Goal: Task Accomplishment & Management: Use online tool/utility

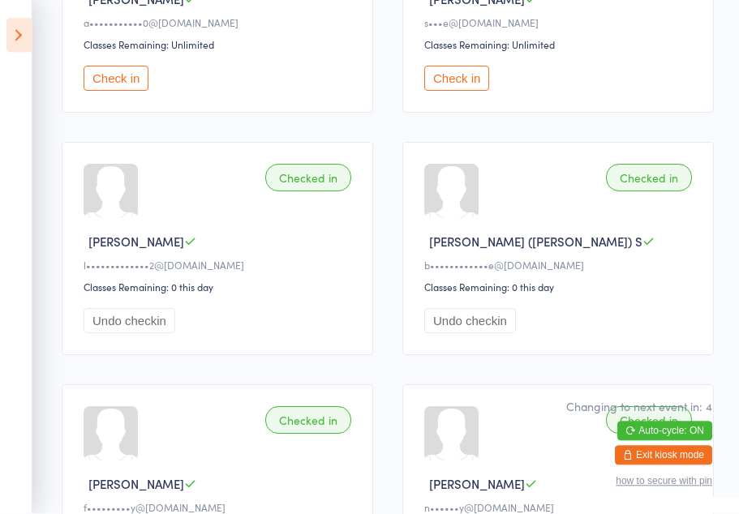
click at [11, 35] on icon at bounding box center [18, 36] width 25 height 34
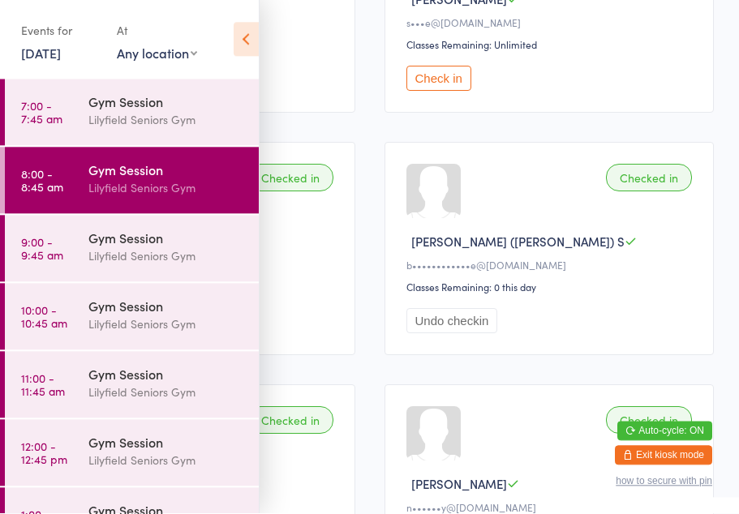
click at [148, 249] on div "Lilyfield Seniors Gym" at bounding box center [166, 256] width 157 height 19
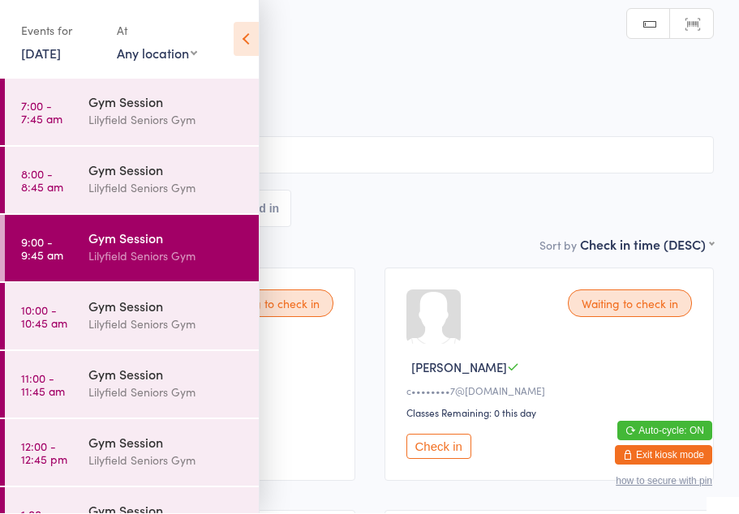
click at [251, 33] on icon at bounding box center [246, 40] width 25 height 34
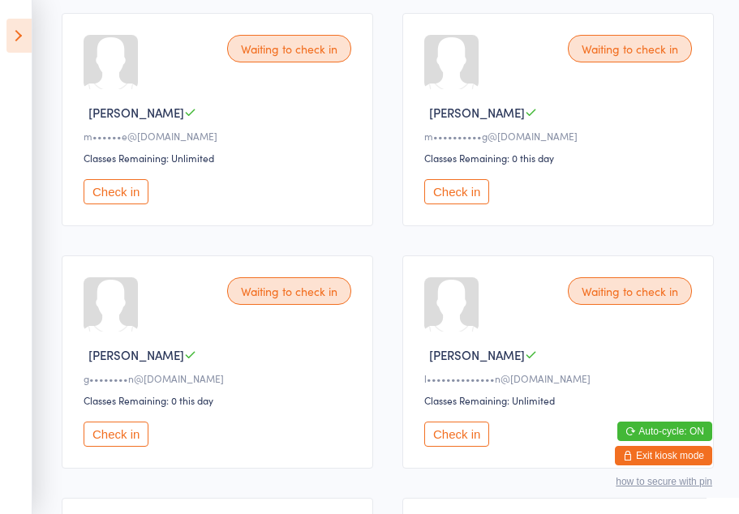
scroll to position [497, 0]
click at [469, 205] on button "Check in" at bounding box center [456, 192] width 65 height 25
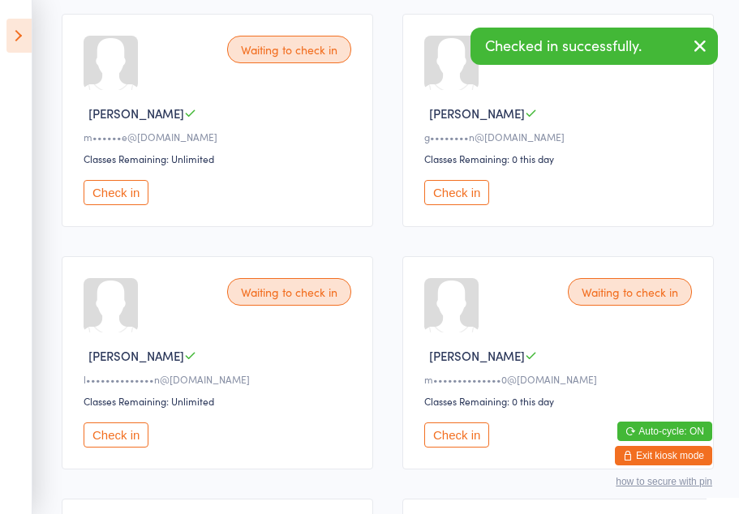
click at [454, 448] on button "Check in" at bounding box center [456, 435] width 65 height 25
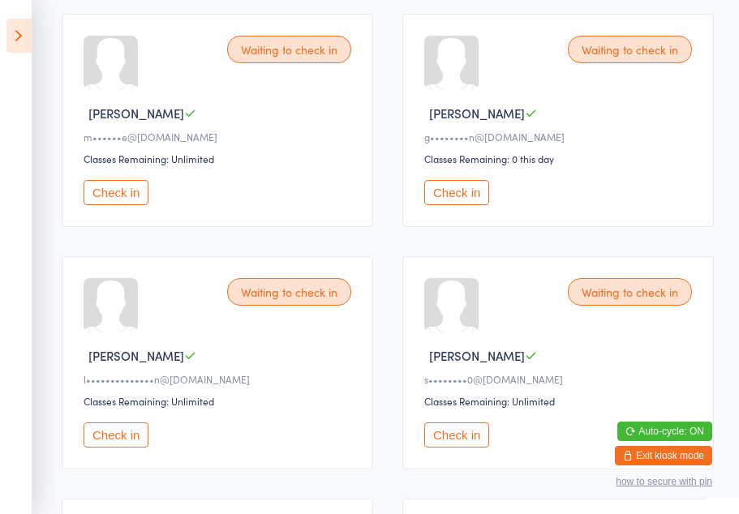
click at [112, 448] on button "Check in" at bounding box center [116, 435] width 65 height 25
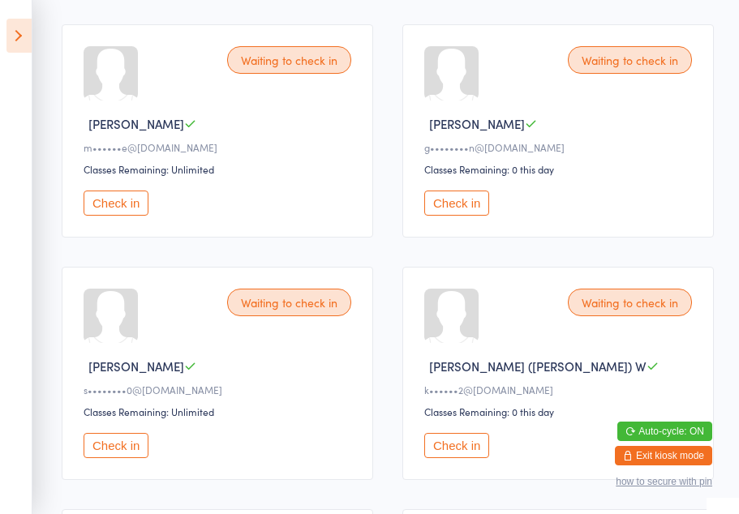
scroll to position [470, 0]
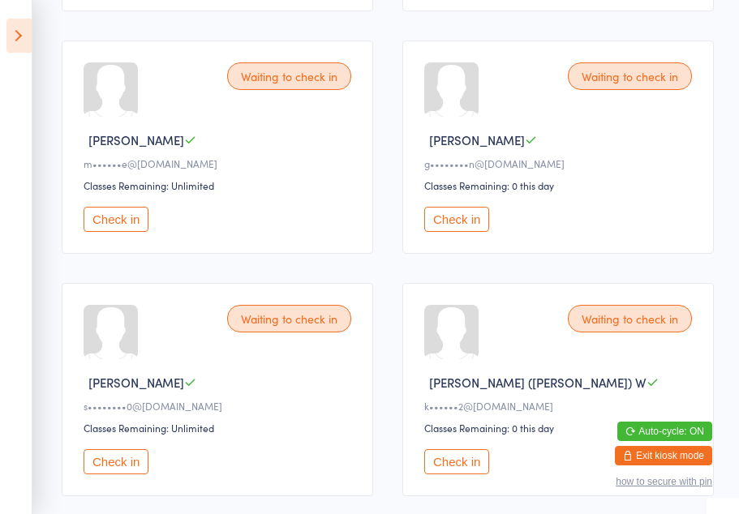
click at [122, 228] on button "Check in" at bounding box center [116, 219] width 65 height 25
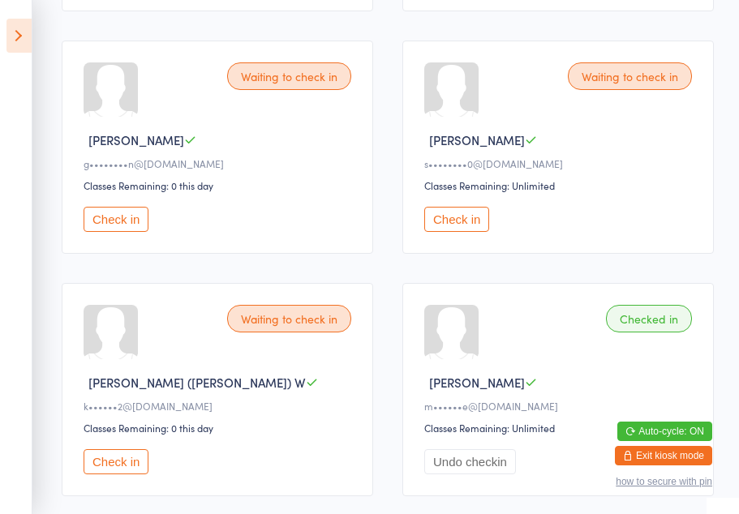
click at [118, 475] on button "Check in" at bounding box center [116, 461] width 65 height 25
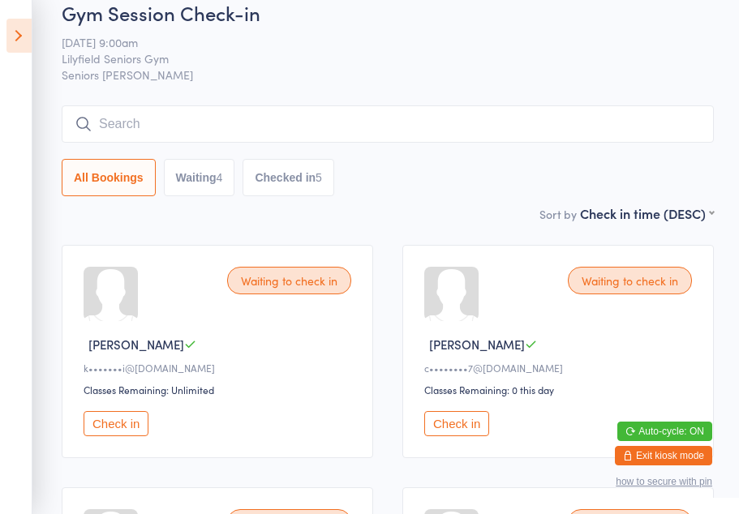
scroll to position [0, 0]
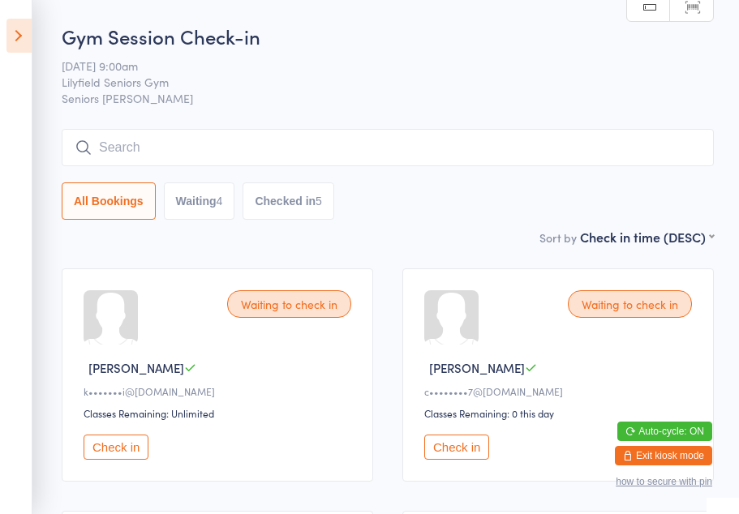
click at [469, 453] on button "Check in" at bounding box center [456, 447] width 65 height 25
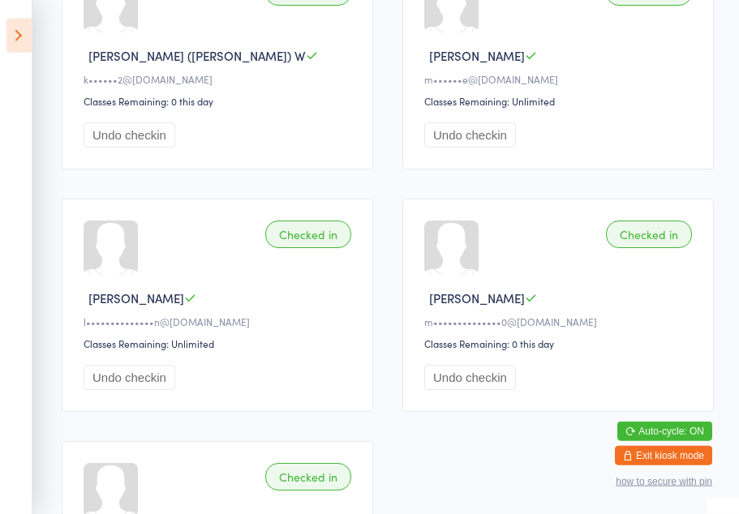
scroll to position [798, 0]
click at [466, 389] on button "Undo checkin" at bounding box center [470, 376] width 92 height 25
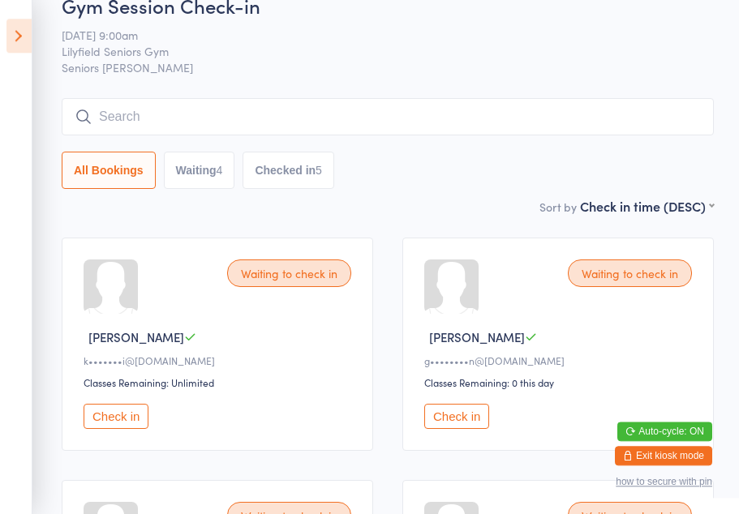
scroll to position [0, 0]
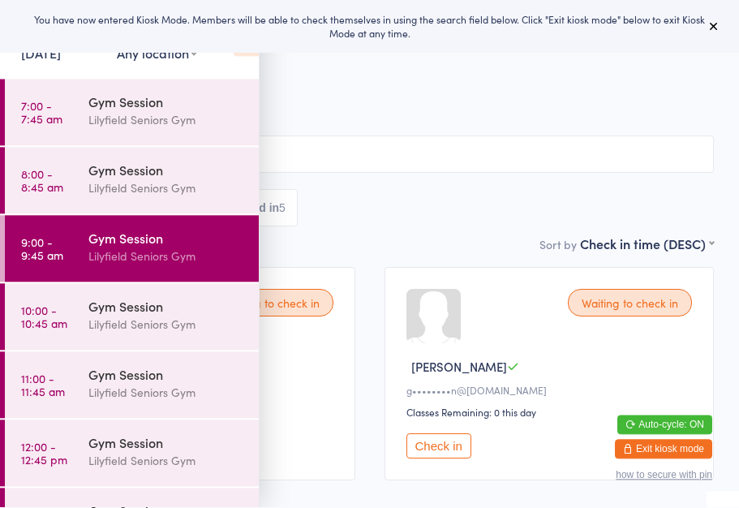
click at [339, 163] on input "search" at bounding box center [369, 154] width 689 height 37
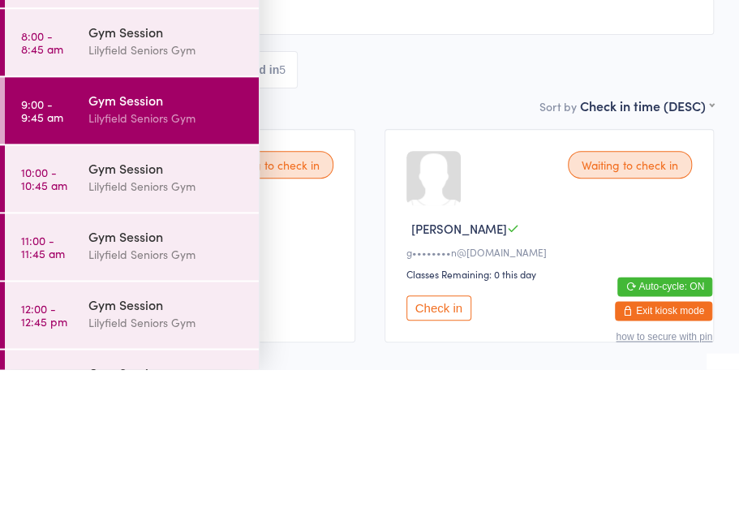
click at [384, 190] on div "All Bookings Waiting 4 Checked in 5" at bounding box center [369, 208] width 689 height 37
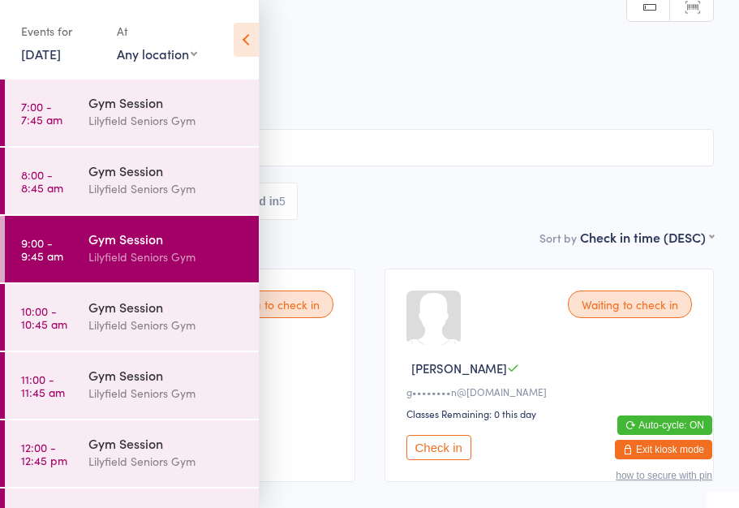
click at [239, 30] on icon at bounding box center [246, 40] width 25 height 34
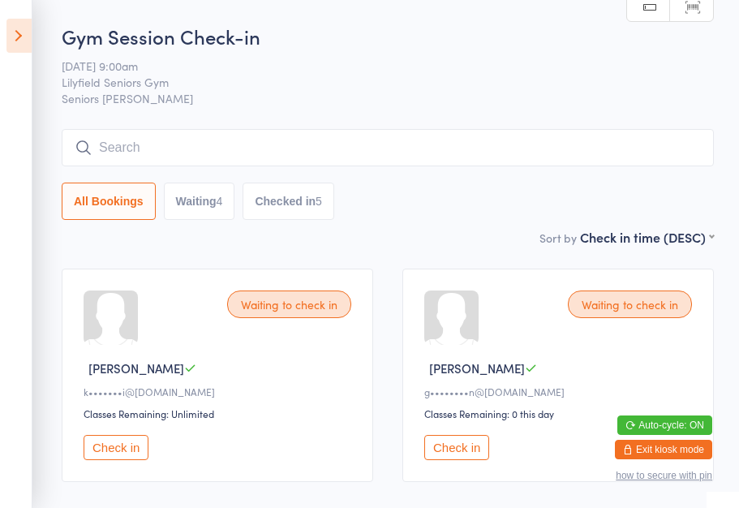
click at [541, 122] on div "Gym Session Check-in 16 Sep 9:00am Lilyfield Seniors Gym Seniors Gym Lilyfield …" at bounding box center [388, 125] width 652 height 205
click at [14, 38] on icon at bounding box center [18, 36] width 25 height 34
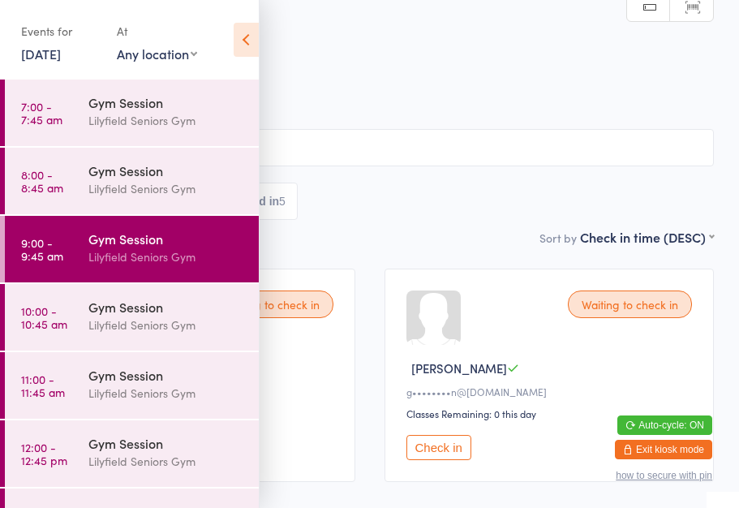
click at [100, 311] on div "Gym Session" at bounding box center [166, 307] width 157 height 18
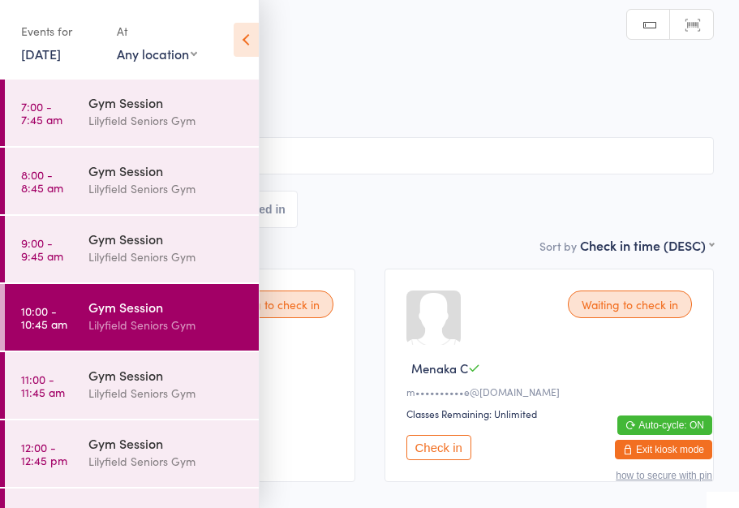
click at [246, 39] on icon at bounding box center [246, 40] width 25 height 34
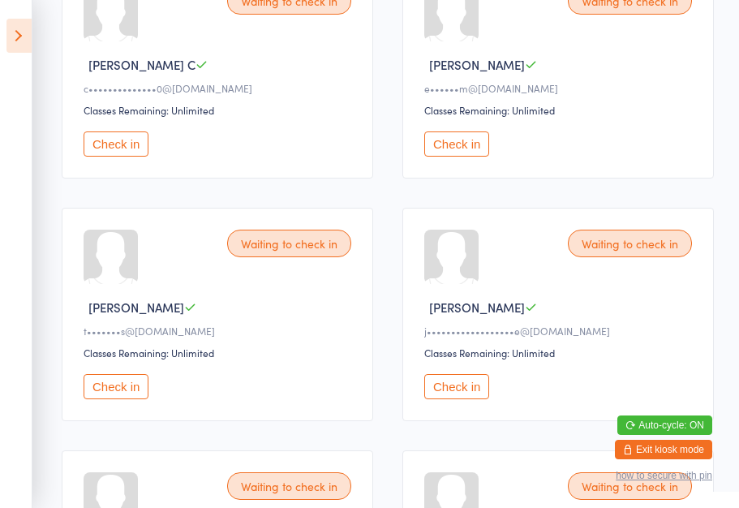
scroll to position [547, 0]
click at [453, 398] on button "Check in" at bounding box center [456, 385] width 65 height 25
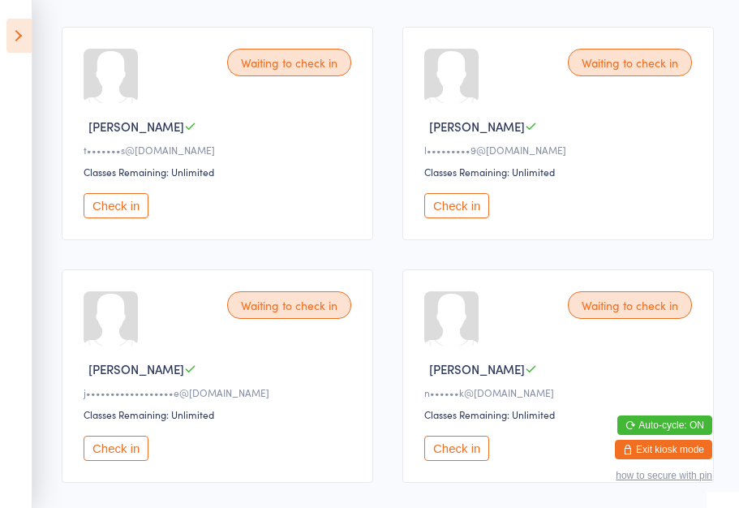
scroll to position [728, 0]
click at [107, 460] on button "Check in" at bounding box center [116, 447] width 65 height 25
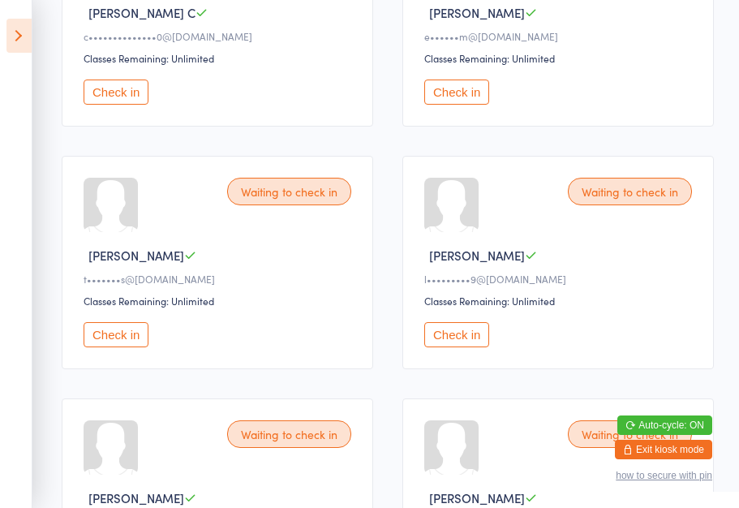
scroll to position [600, 0]
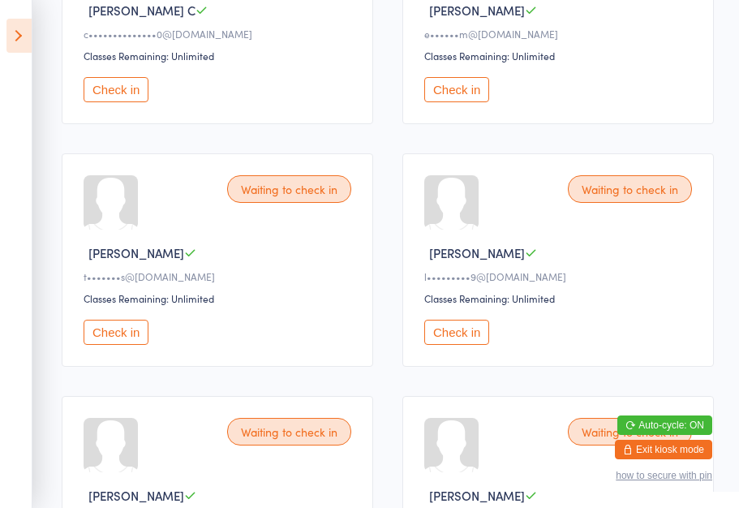
click at [464, 345] on button "Check in" at bounding box center [456, 332] width 65 height 25
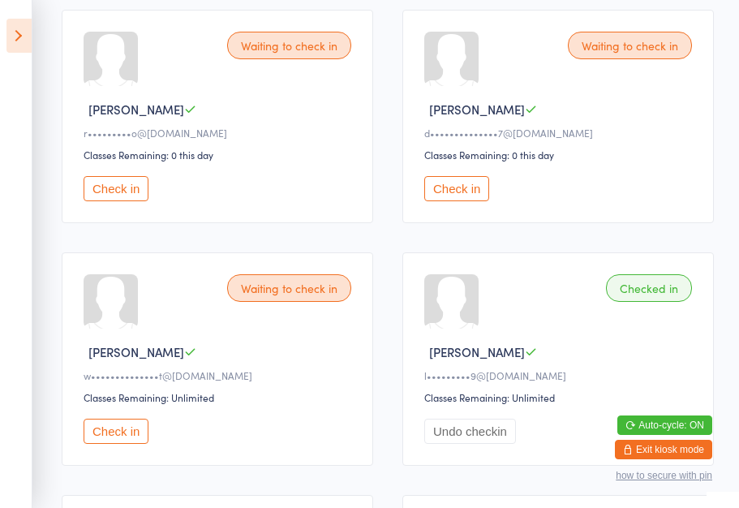
scroll to position [1230, 0]
click at [483, 200] on button "Check in" at bounding box center [456, 187] width 65 height 25
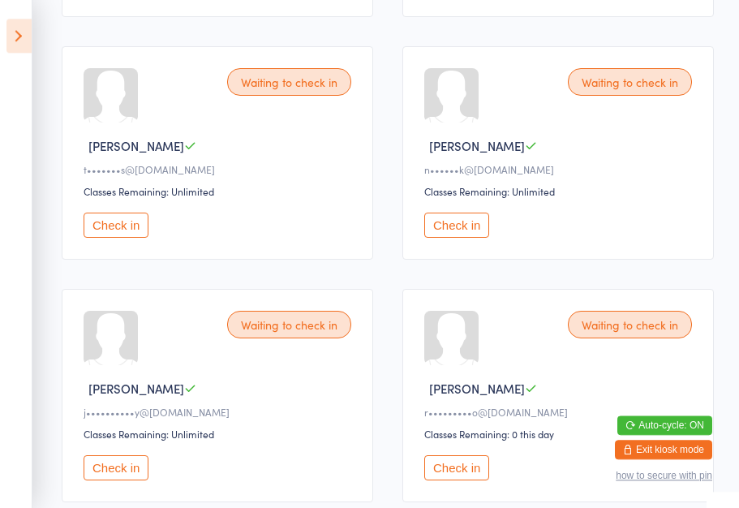
scroll to position [699, 0]
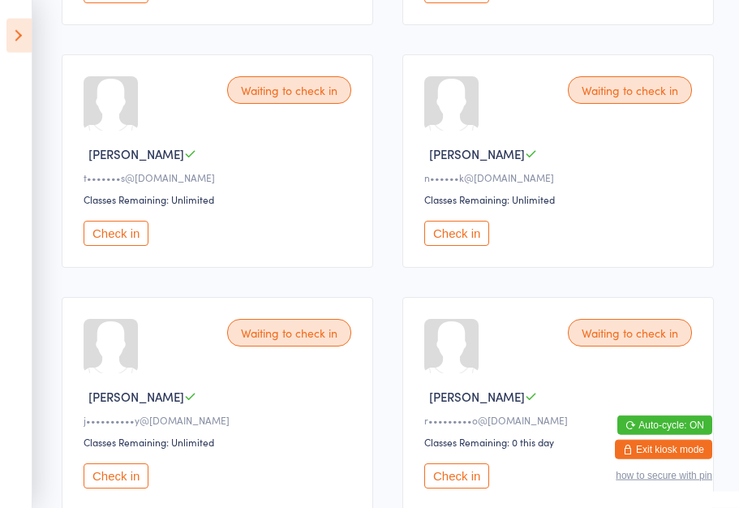
click at [111, 246] on button "Check in" at bounding box center [116, 233] width 65 height 25
click at [114, 246] on button "Check in" at bounding box center [116, 233] width 65 height 25
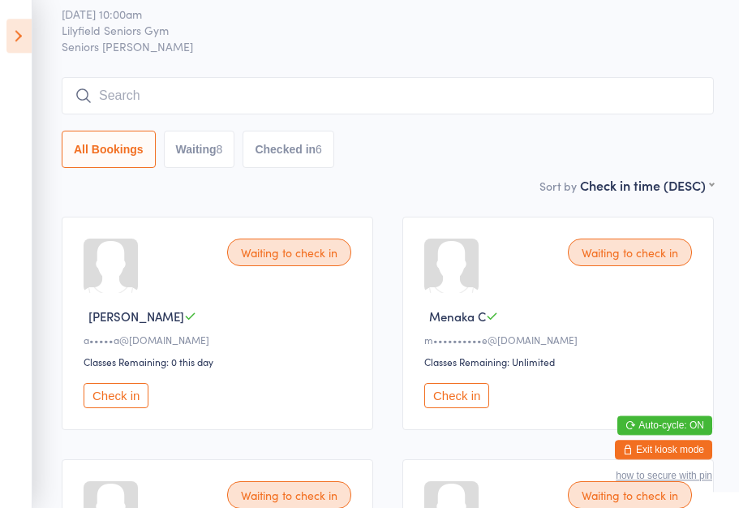
scroll to position [51, 0]
click at [120, 406] on button "Check in" at bounding box center [116, 396] width 65 height 25
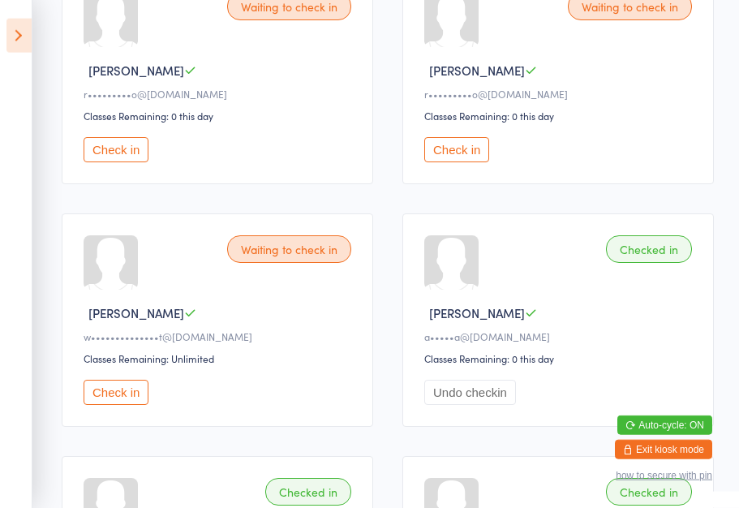
scroll to position [784, 0]
click at [122, 404] on button "Check in" at bounding box center [116, 391] width 65 height 25
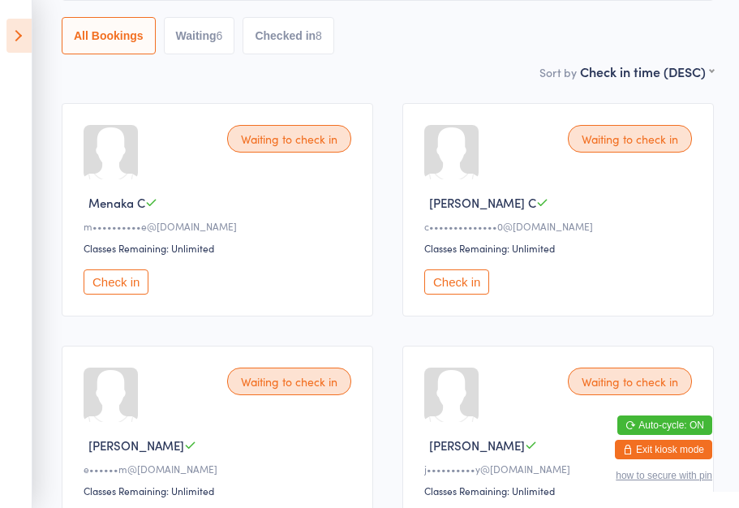
scroll to position [165, 0]
click at [118, 295] on button "Check in" at bounding box center [116, 282] width 65 height 25
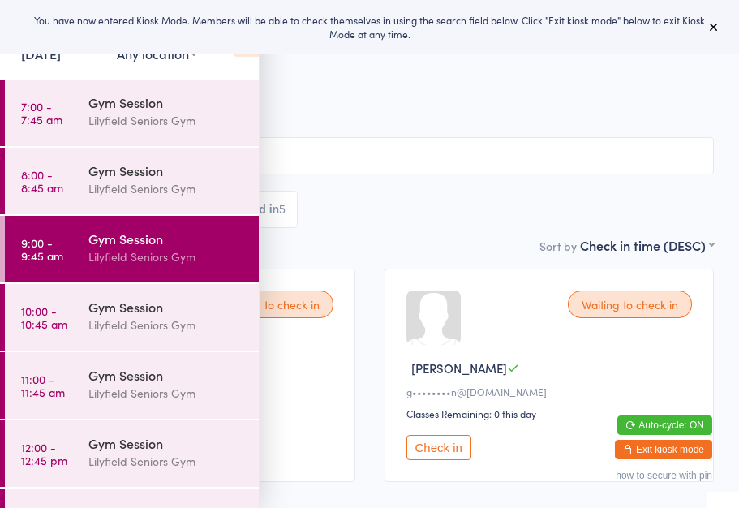
click at [719, 23] on icon at bounding box center [713, 26] width 13 height 13
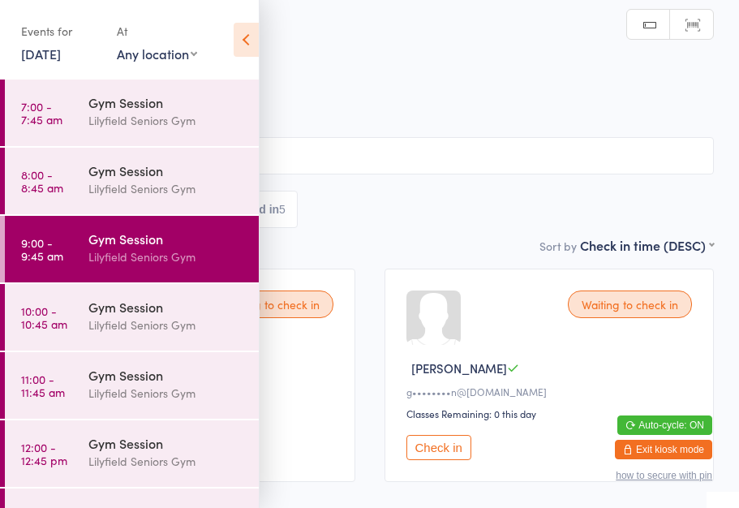
click at [247, 37] on icon at bounding box center [246, 40] width 25 height 34
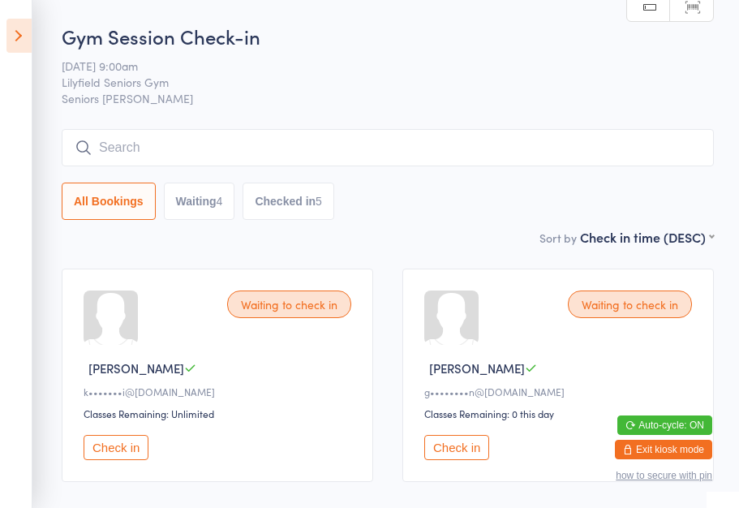
click at [16, 27] on icon at bounding box center [18, 36] width 25 height 34
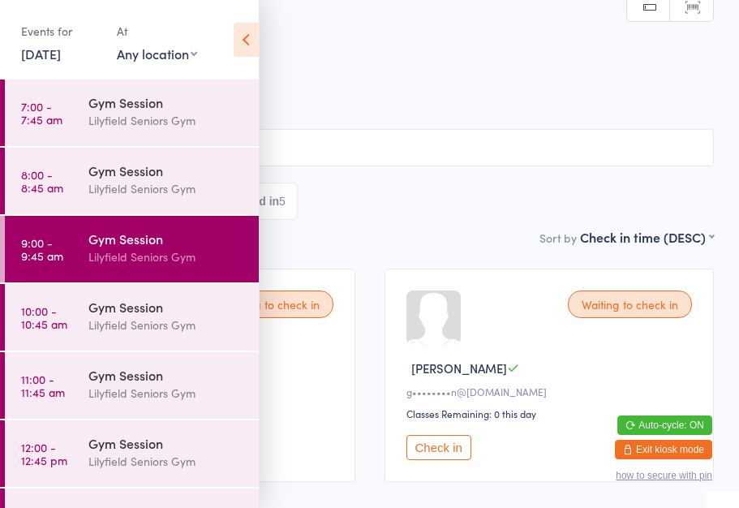
click at [70, 302] on link "10:00 - 10:45 am Gym Session [PERSON_NAME] Seniors Gym" at bounding box center [132, 317] width 254 height 67
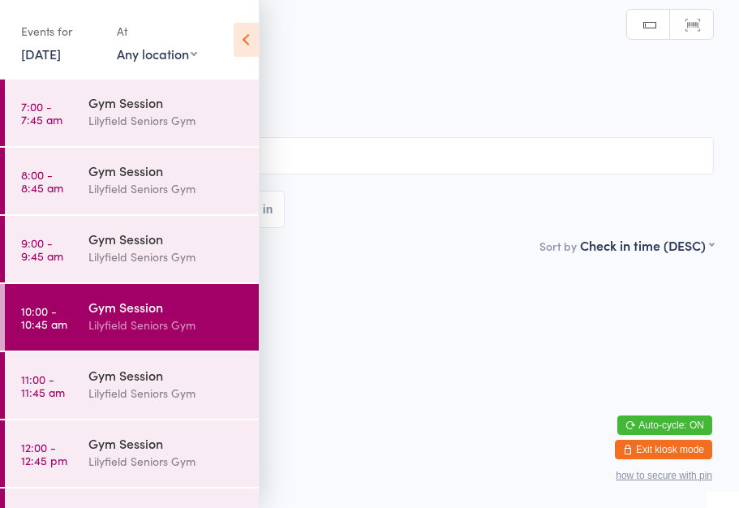
click at [256, 49] on icon at bounding box center [246, 40] width 25 height 34
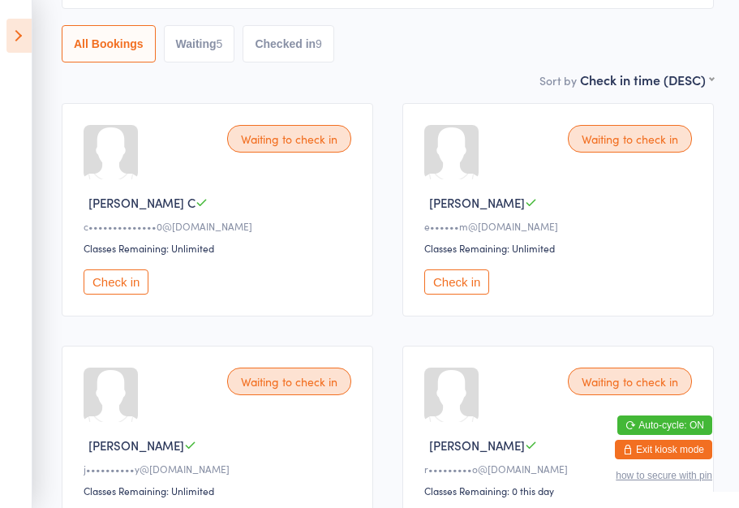
scroll to position [299, 0]
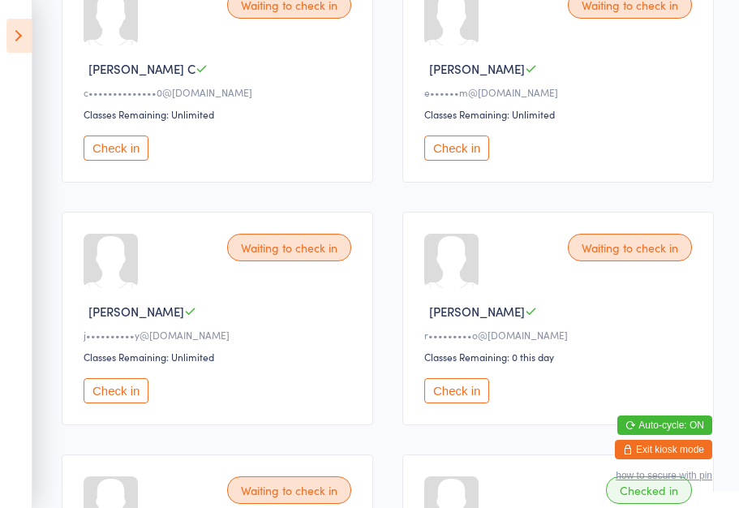
click at [107, 161] on button "Check in" at bounding box center [116, 147] width 65 height 25
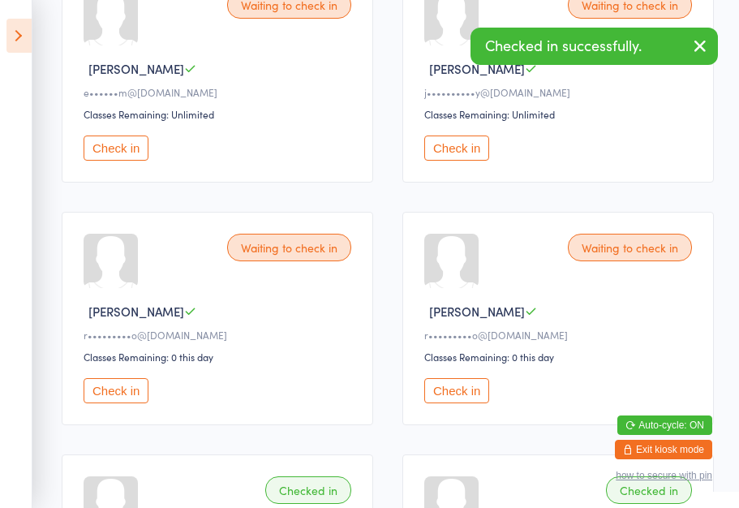
click at [467, 403] on button "Check in" at bounding box center [456, 390] width 65 height 25
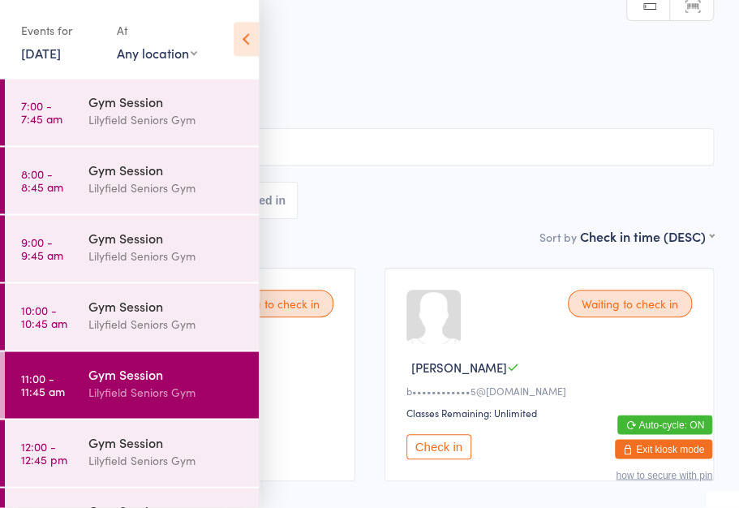
click at [251, 38] on icon at bounding box center [246, 40] width 25 height 34
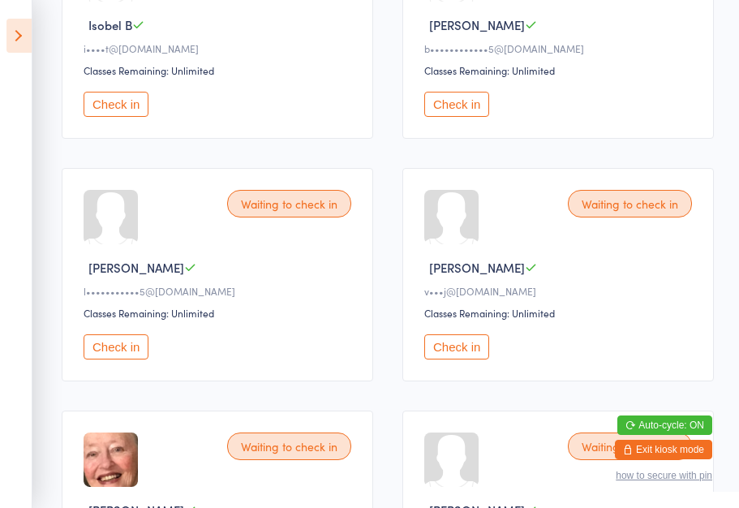
scroll to position [479, 0]
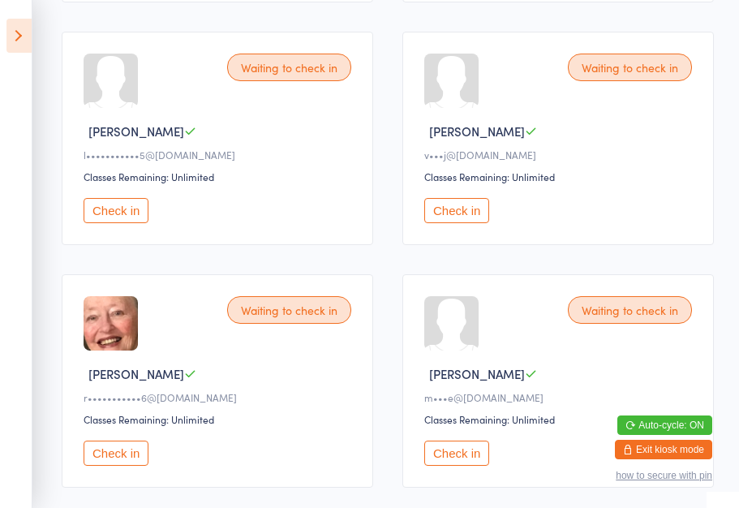
click at [114, 223] on button "Check in" at bounding box center [116, 210] width 65 height 25
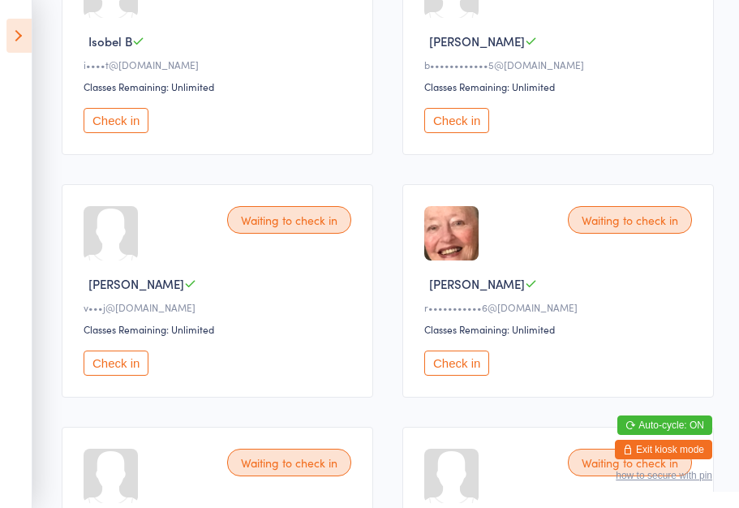
scroll to position [0, 0]
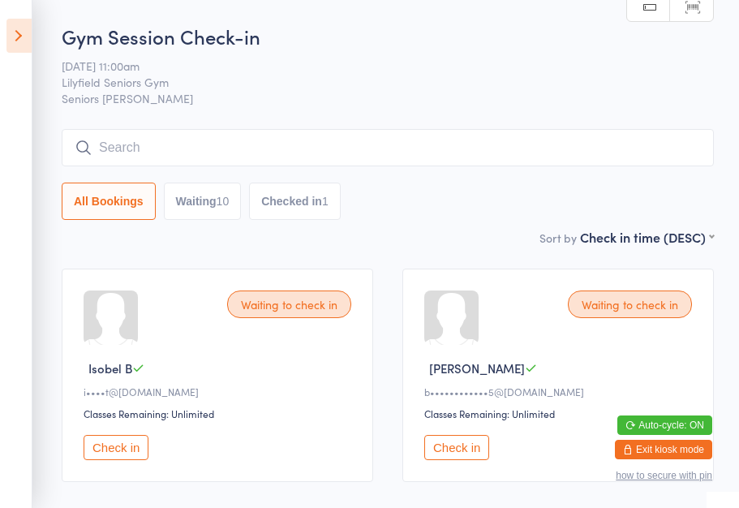
click at [639, 311] on div "Waiting to check in" at bounding box center [630, 304] width 124 height 28
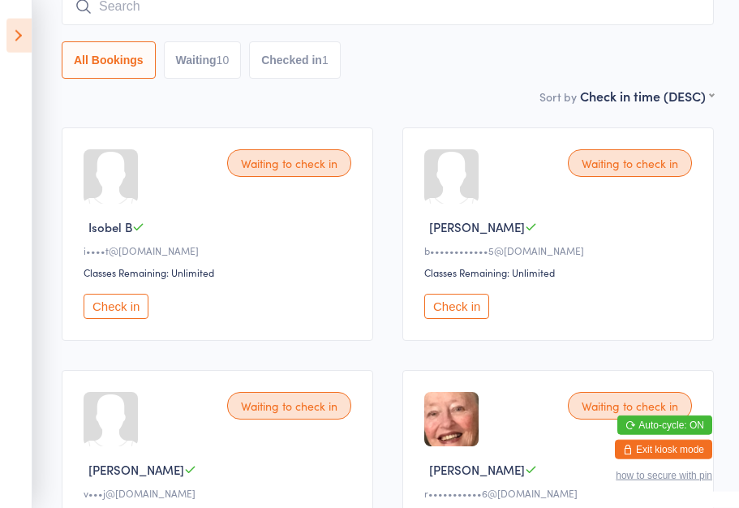
scroll to position [142, 0]
click at [455, 307] on button "Check in" at bounding box center [456, 305] width 65 height 25
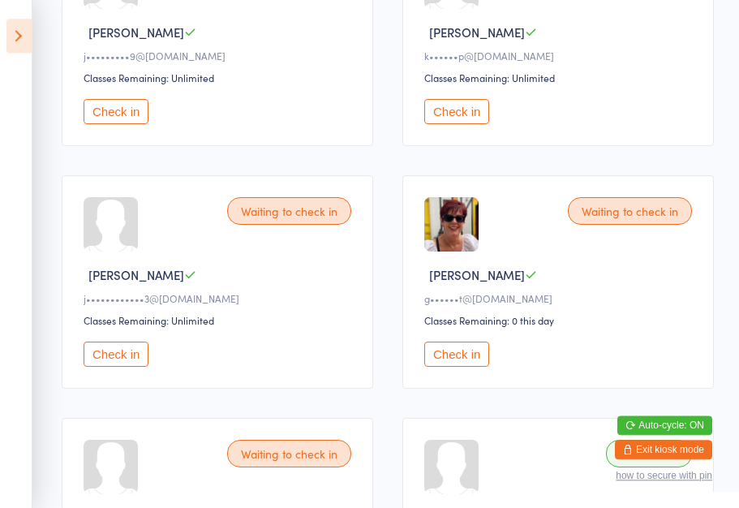
scroll to position [821, 0]
click at [453, 367] on button "Check in" at bounding box center [456, 353] width 65 height 25
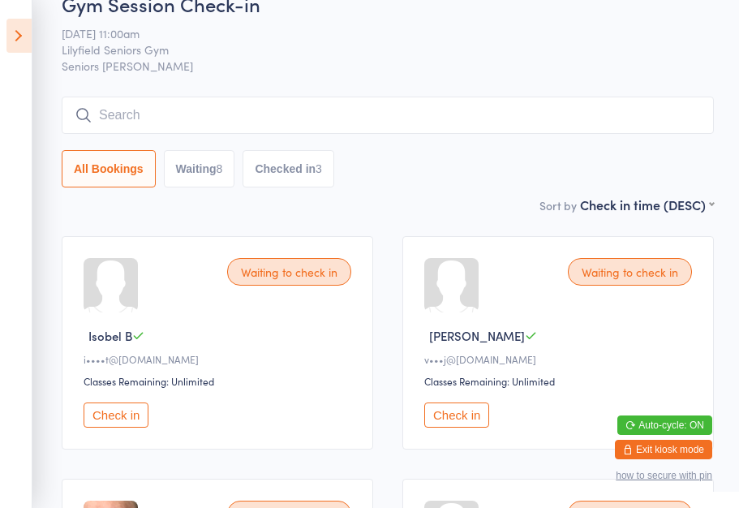
scroll to position [0, 0]
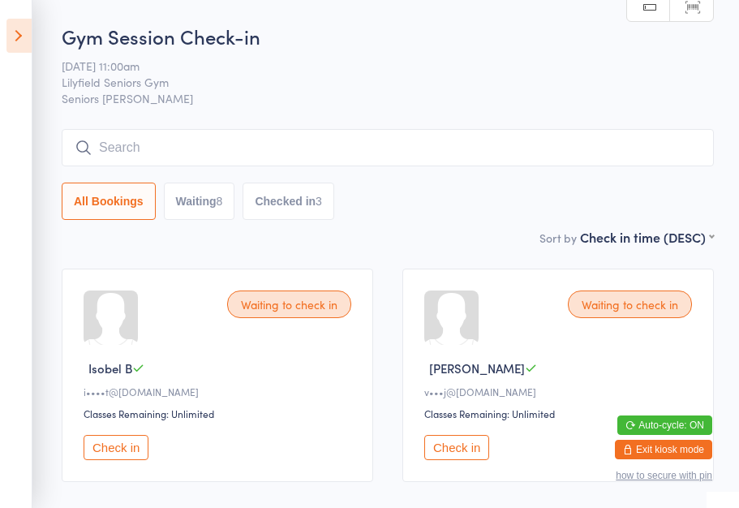
click at [316, 308] on div "Waiting to check in" at bounding box center [289, 304] width 124 height 28
click at [126, 458] on button "Check in" at bounding box center [116, 447] width 65 height 25
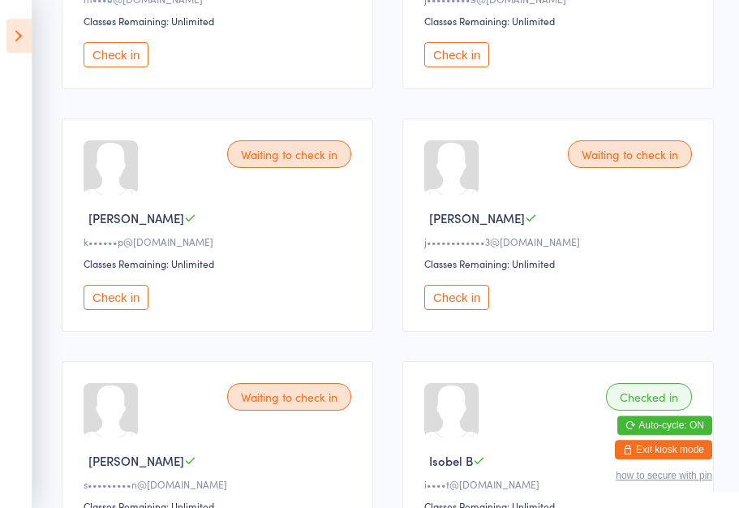
scroll to position [635, 0]
click at [120, 310] on button "Check in" at bounding box center [116, 297] width 65 height 25
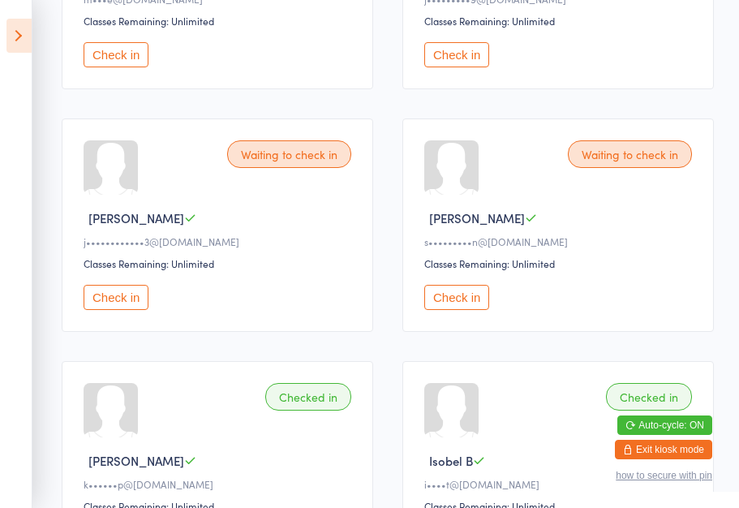
click at [14, 30] on icon at bounding box center [18, 36] width 25 height 34
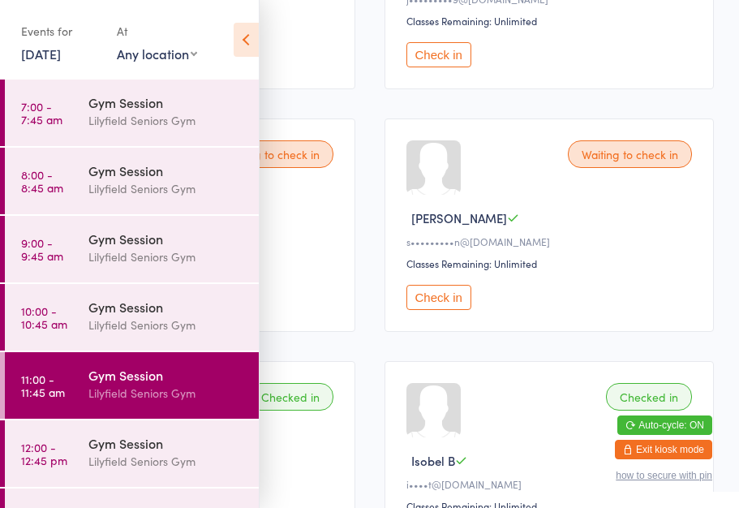
click at [174, 376] on div "Gym Session" at bounding box center [166, 375] width 157 height 18
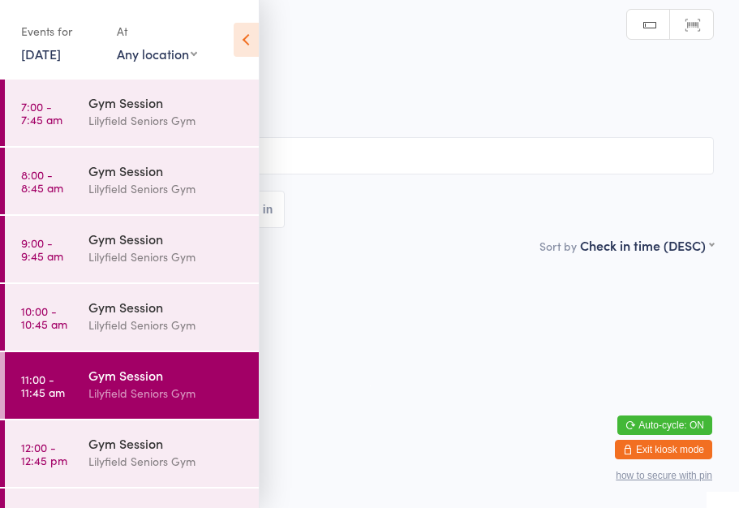
scroll to position [0, 0]
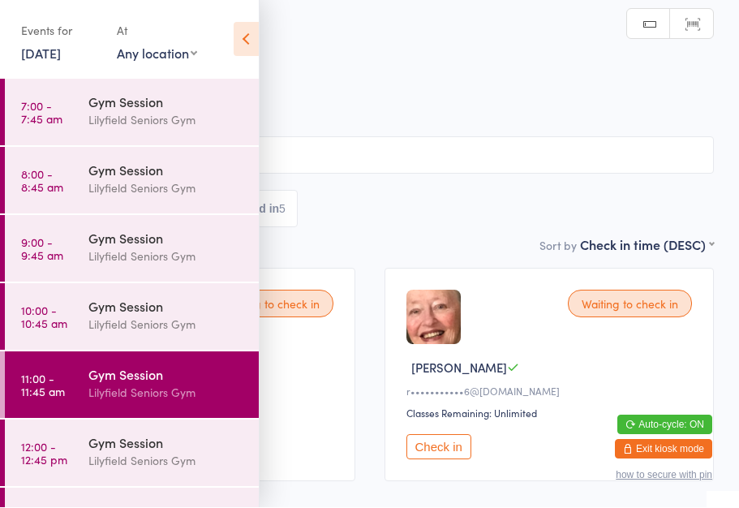
click at [242, 33] on icon at bounding box center [246, 40] width 25 height 34
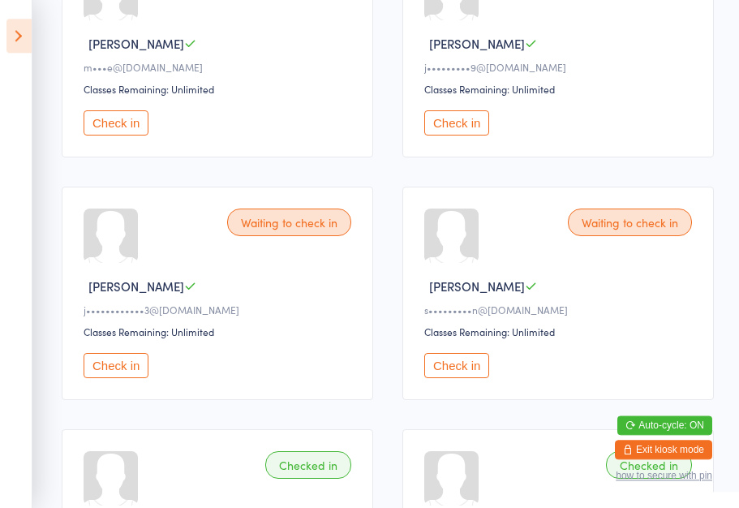
scroll to position [566, 0]
click at [464, 379] on button "Check in" at bounding box center [456, 366] width 65 height 25
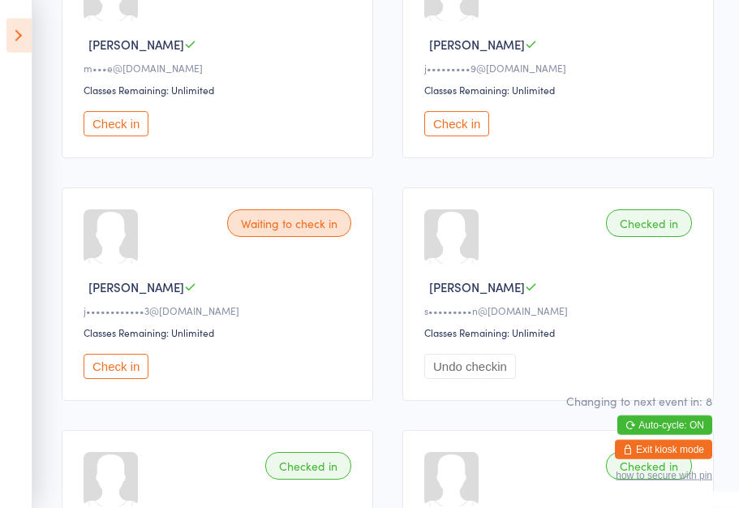
click at [14, 34] on icon at bounding box center [18, 36] width 25 height 34
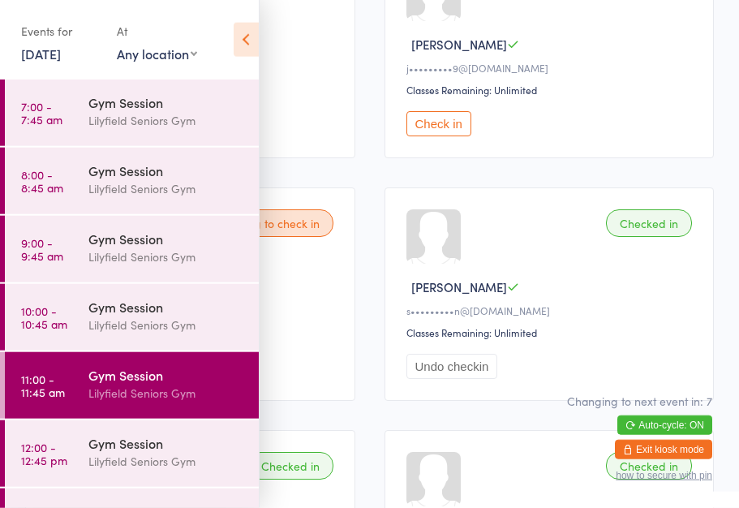
click at [150, 451] on div "Gym Session" at bounding box center [166, 443] width 157 height 18
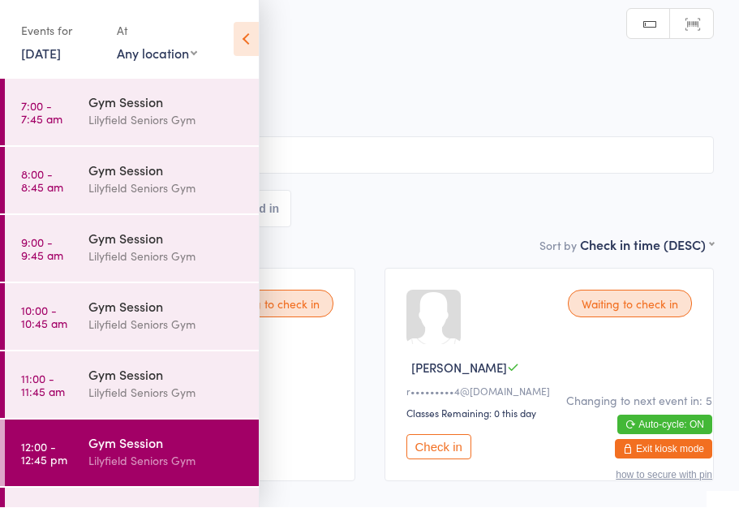
click at [248, 28] on icon at bounding box center [246, 40] width 25 height 34
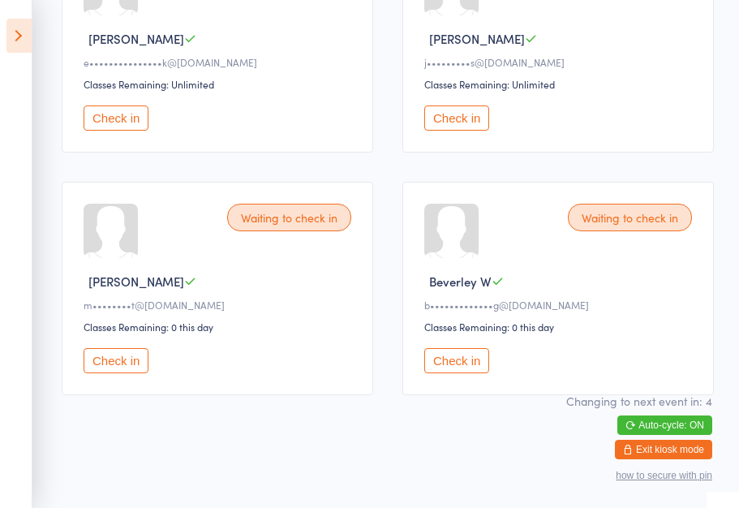
scroll to position [586, 0]
click at [462, 358] on button "Check in" at bounding box center [456, 360] width 65 height 25
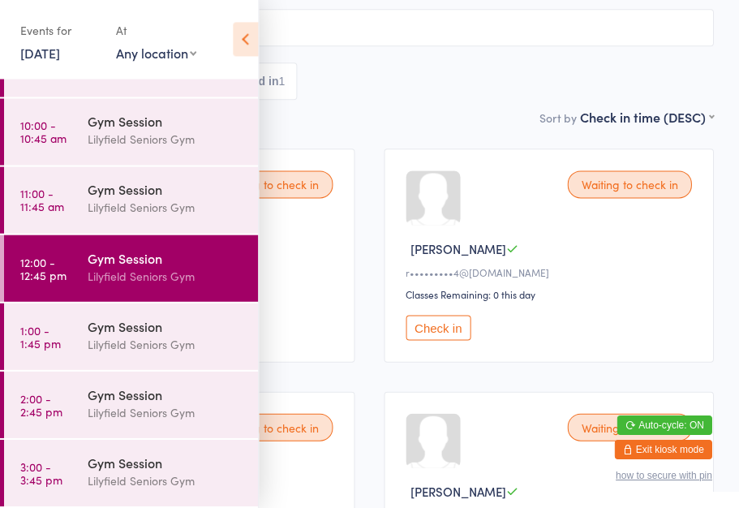
scroll to position [185, 0]
click at [57, 268] on time "12:00 - 12:45 pm" at bounding box center [44, 269] width 46 height 26
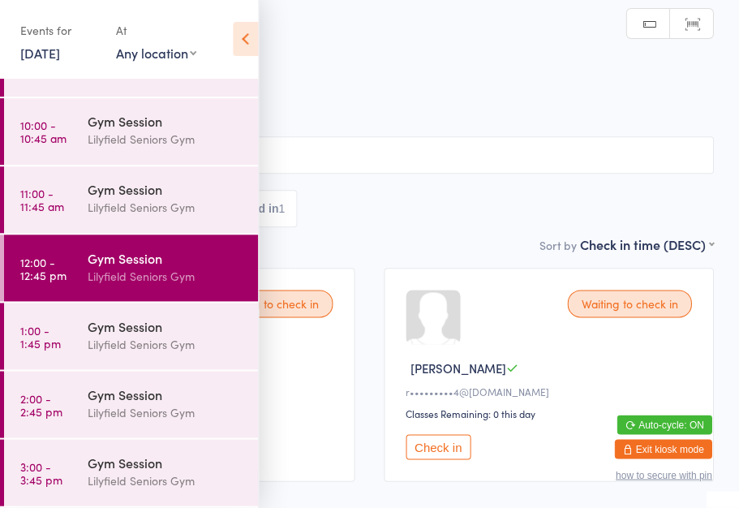
click at [255, 44] on icon at bounding box center [246, 40] width 25 height 34
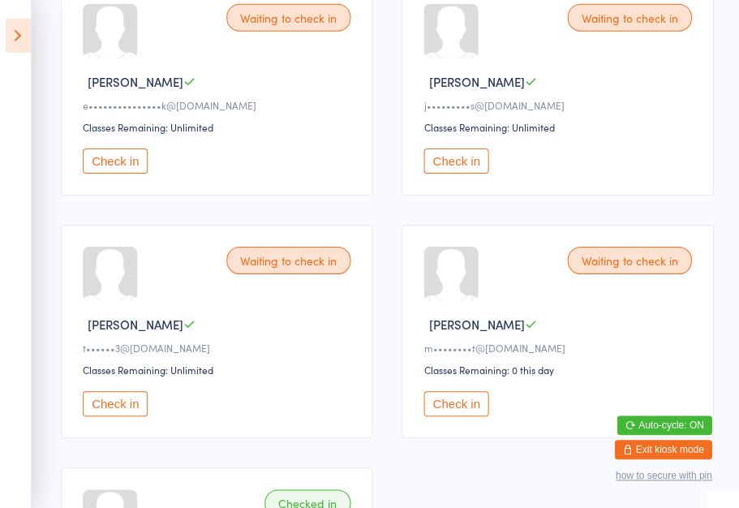
scroll to position [530, 0]
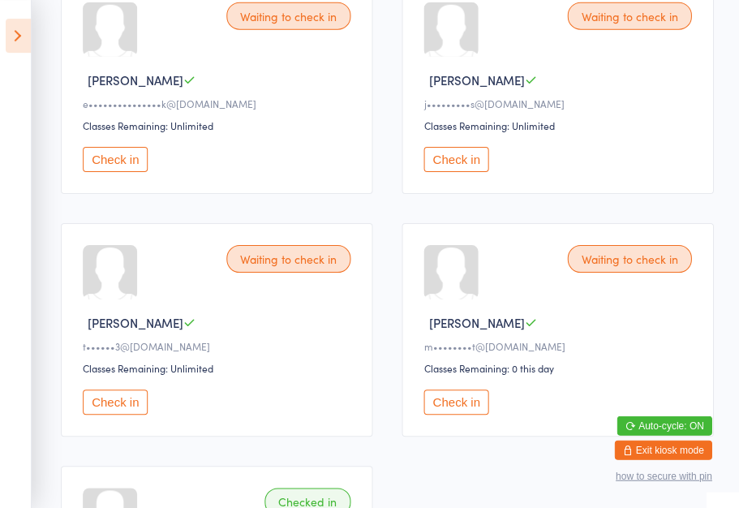
click at [467, 172] on button "Check in" at bounding box center [456, 159] width 65 height 25
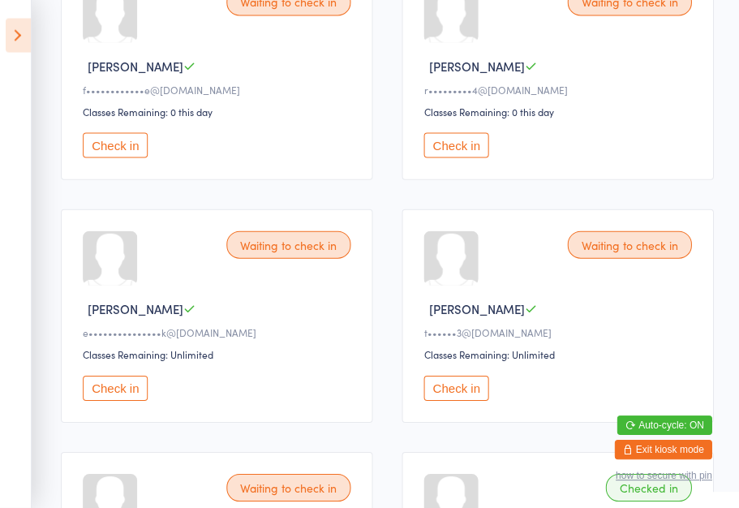
scroll to position [302, 0]
click at [125, 401] on button "Check in" at bounding box center [116, 388] width 65 height 25
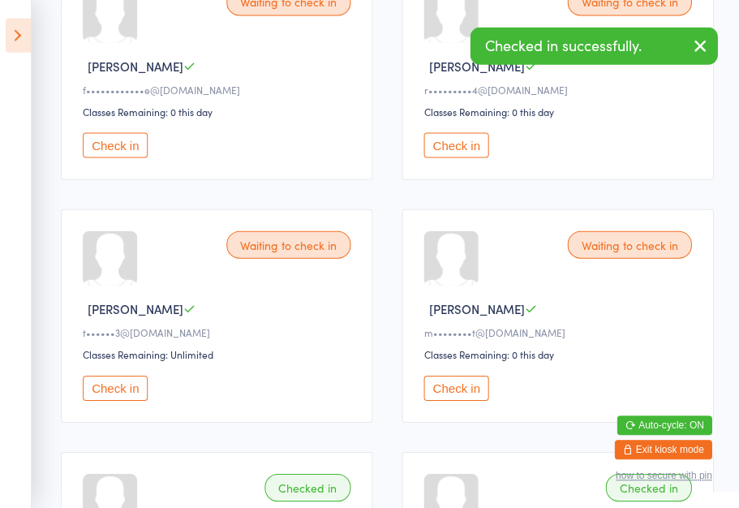
click at [117, 397] on button "Check in" at bounding box center [116, 388] width 65 height 25
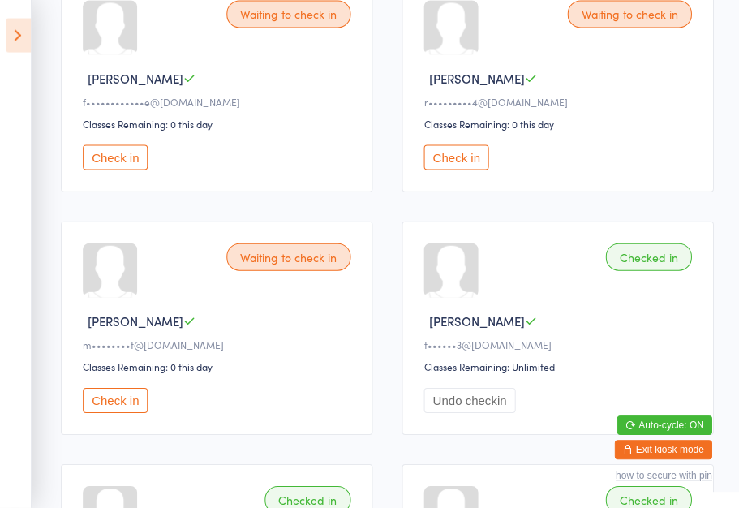
scroll to position [290, 0]
click at [108, 412] on button "Check in" at bounding box center [116, 399] width 65 height 25
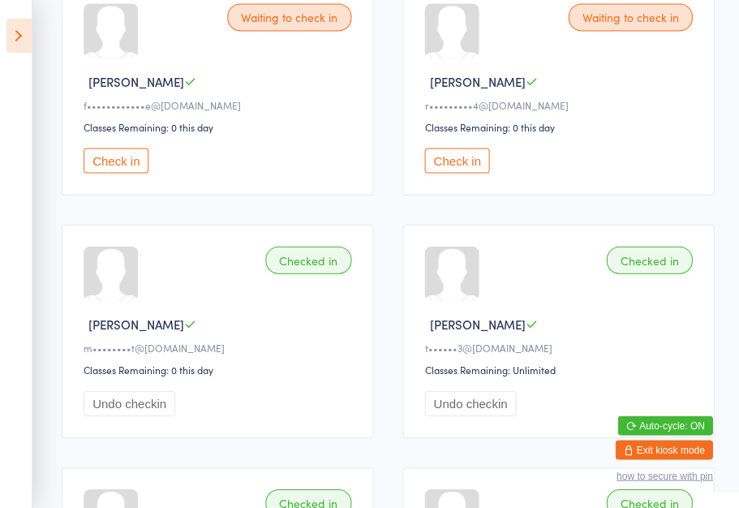
scroll to position [290, 0]
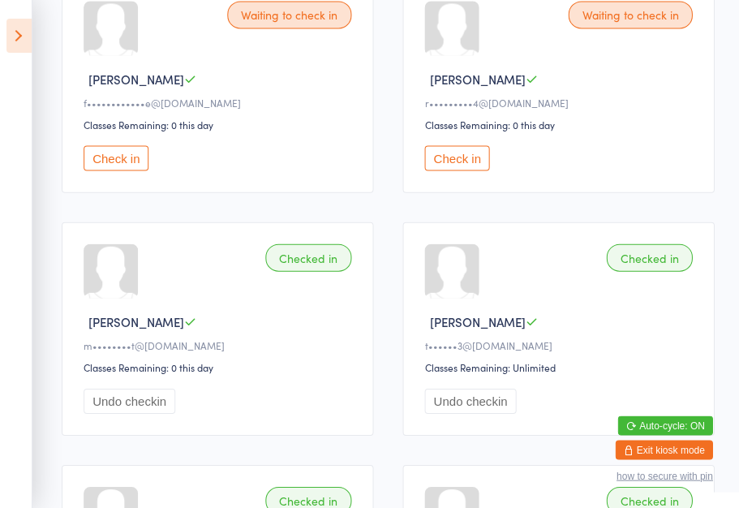
click at [461, 163] on button "Check in" at bounding box center [456, 157] width 65 height 25
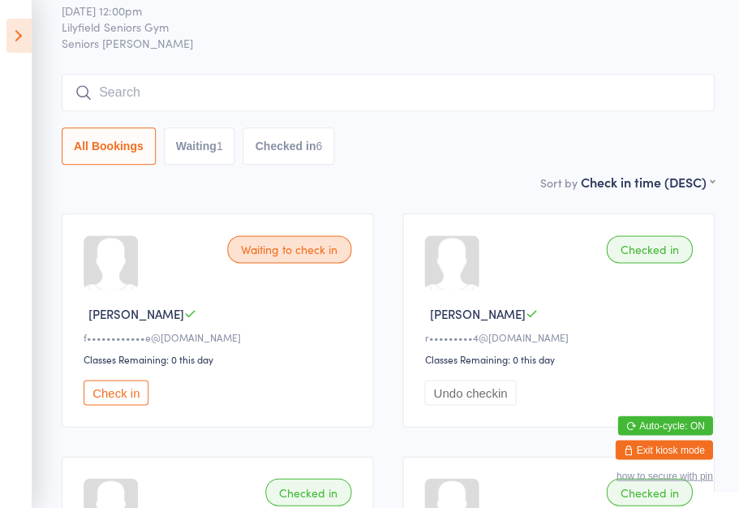
scroll to position [0, 0]
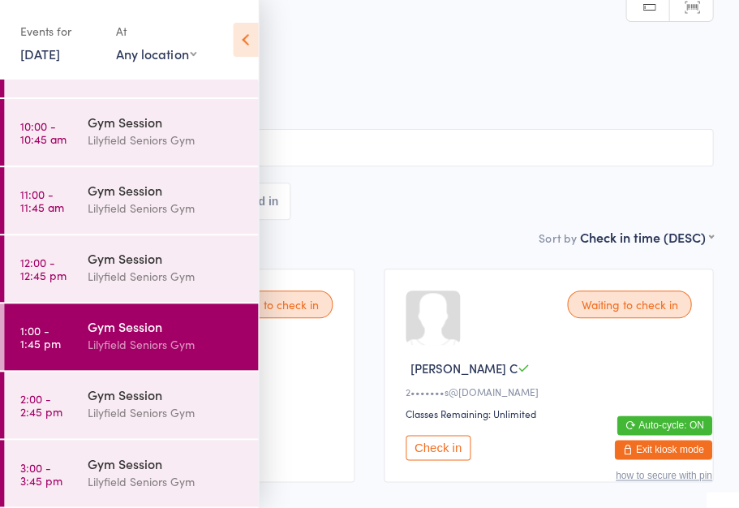
click at [249, 41] on icon at bounding box center [246, 40] width 25 height 34
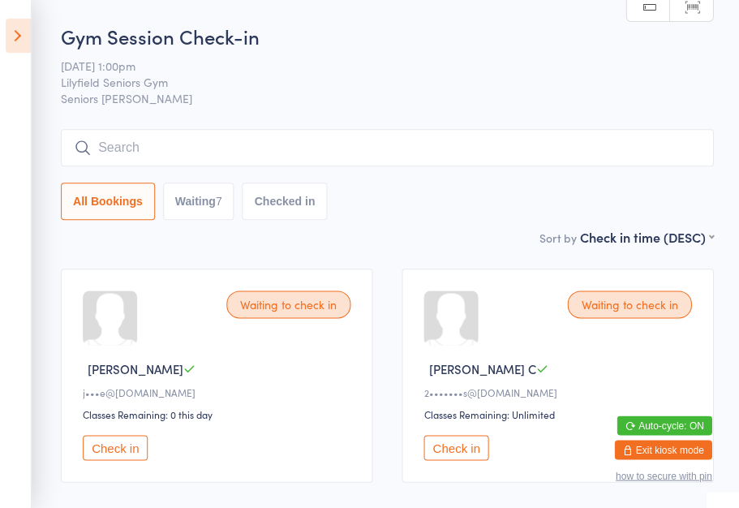
click at [126, 454] on button "Check in" at bounding box center [116, 447] width 65 height 25
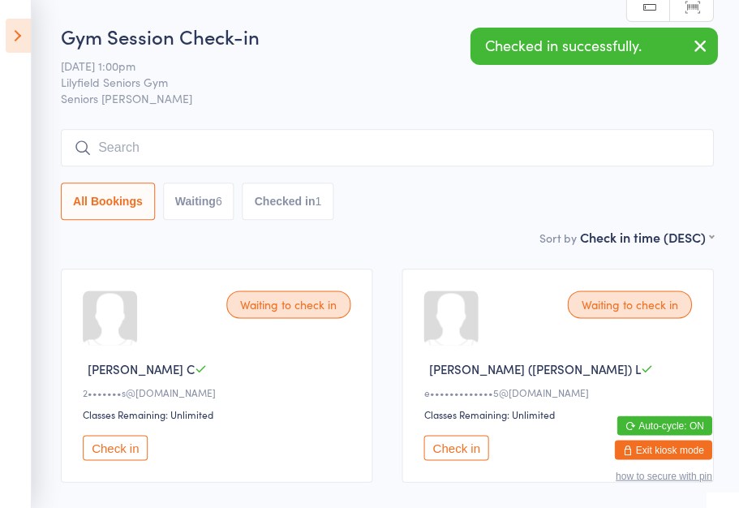
click at [110, 460] on button "Check in" at bounding box center [116, 447] width 65 height 25
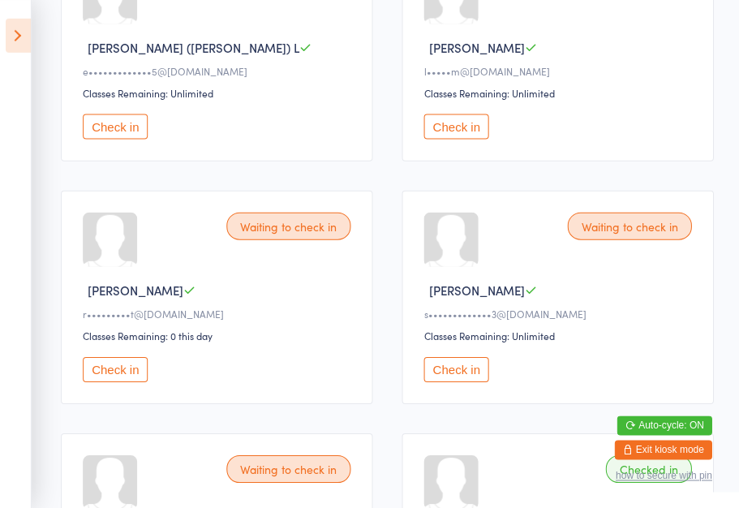
scroll to position [325, 0]
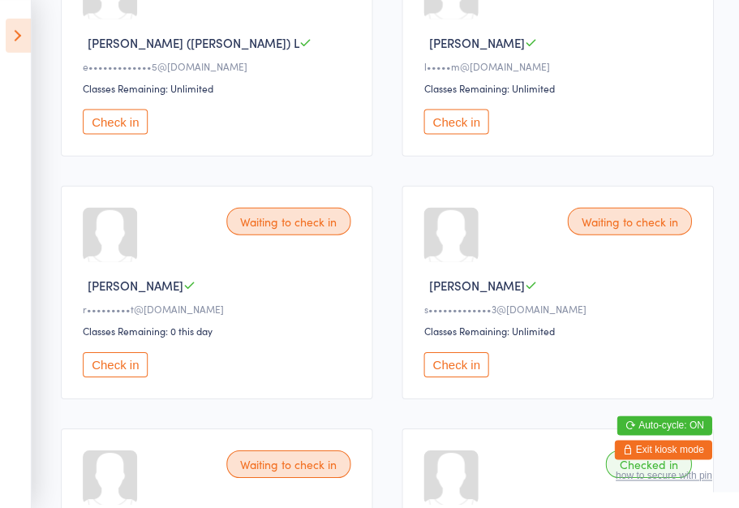
click at [452, 377] on button "Check in" at bounding box center [456, 364] width 65 height 25
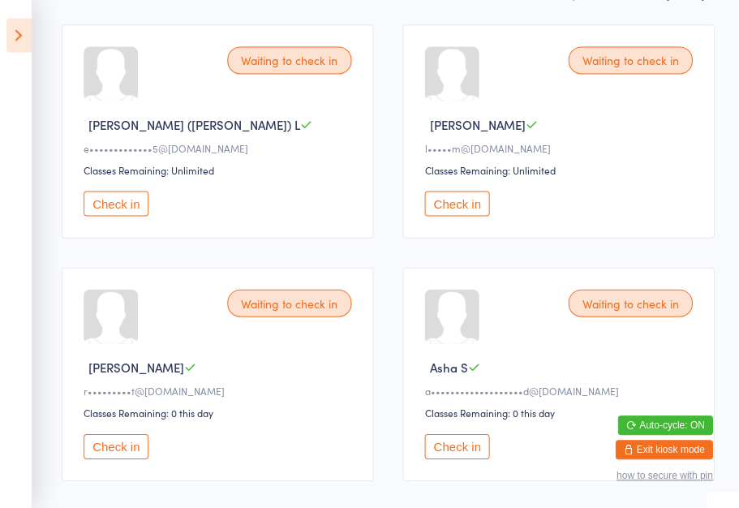
scroll to position [245, 0]
click at [120, 454] on button "Check in" at bounding box center [116, 444] width 65 height 25
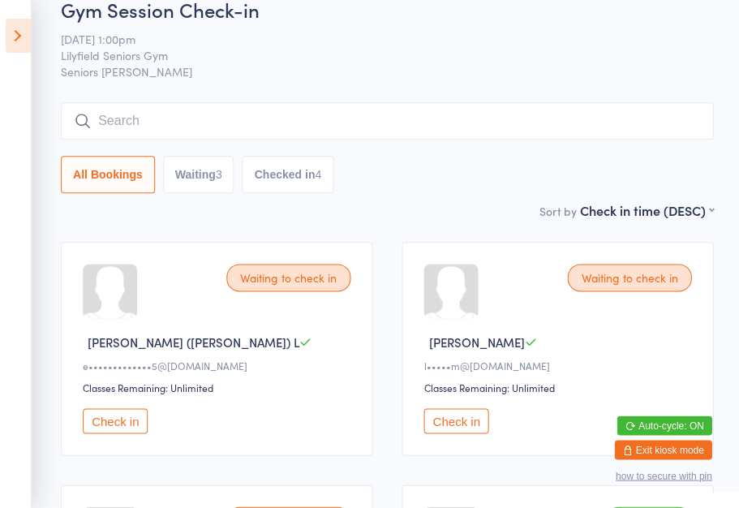
scroll to position [27, 0]
click at [112, 433] on button "Check in" at bounding box center [116, 420] width 65 height 25
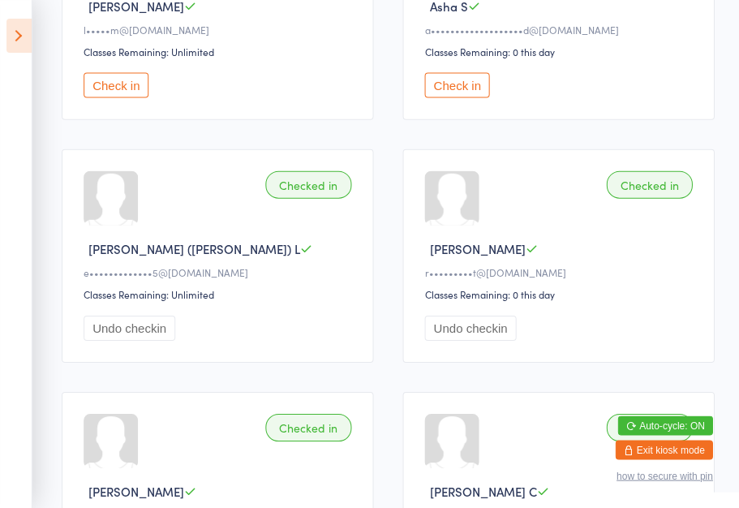
scroll to position [363, 0]
click at [473, 88] on button "Check in" at bounding box center [456, 83] width 65 height 25
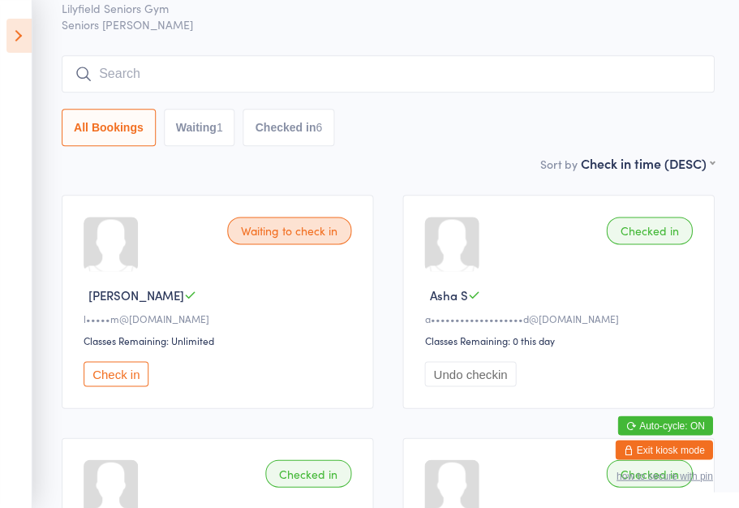
scroll to position [0, 0]
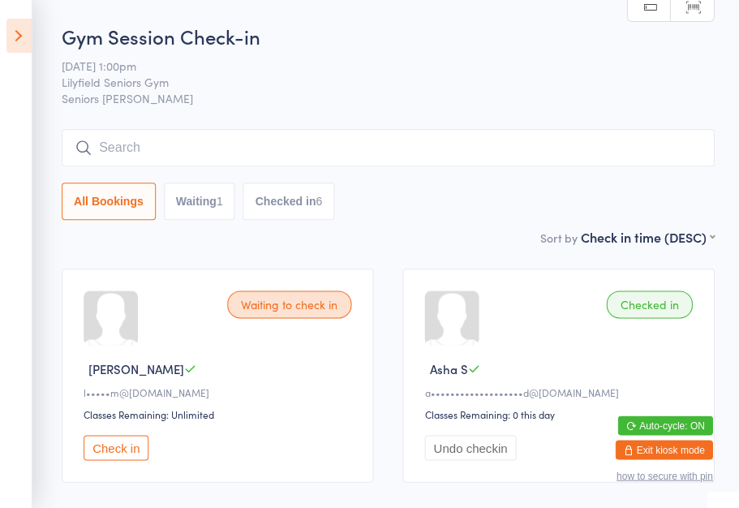
click at [423, 138] on input "search" at bounding box center [388, 147] width 652 height 37
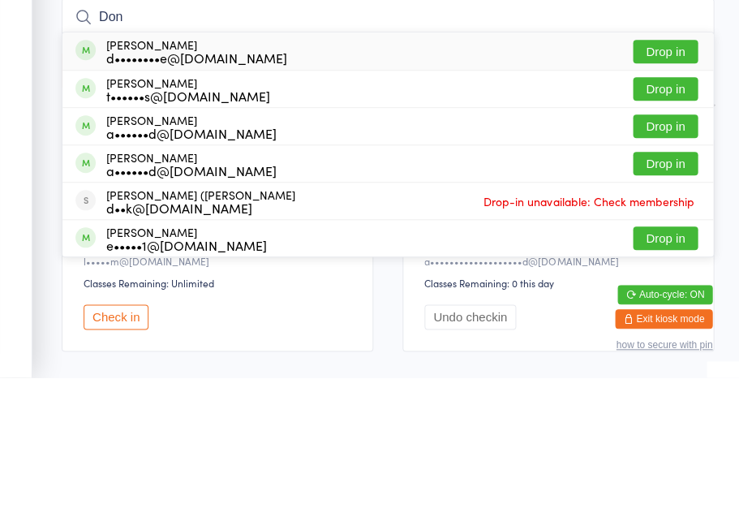
type input "Don"
click at [670, 170] on button "Drop in" at bounding box center [665, 182] width 65 height 24
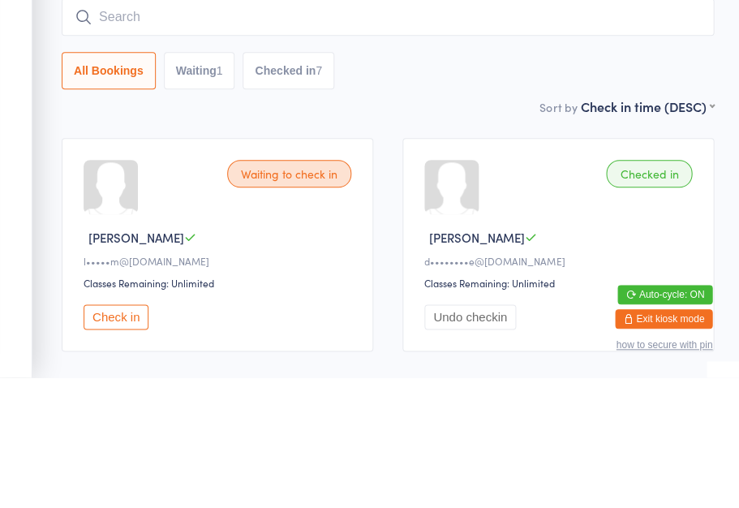
click at [403, 183] on div "All Bookings Waiting 1 Checked in 7" at bounding box center [388, 201] width 652 height 37
